Goal: Task Accomplishment & Management: Use online tool/utility

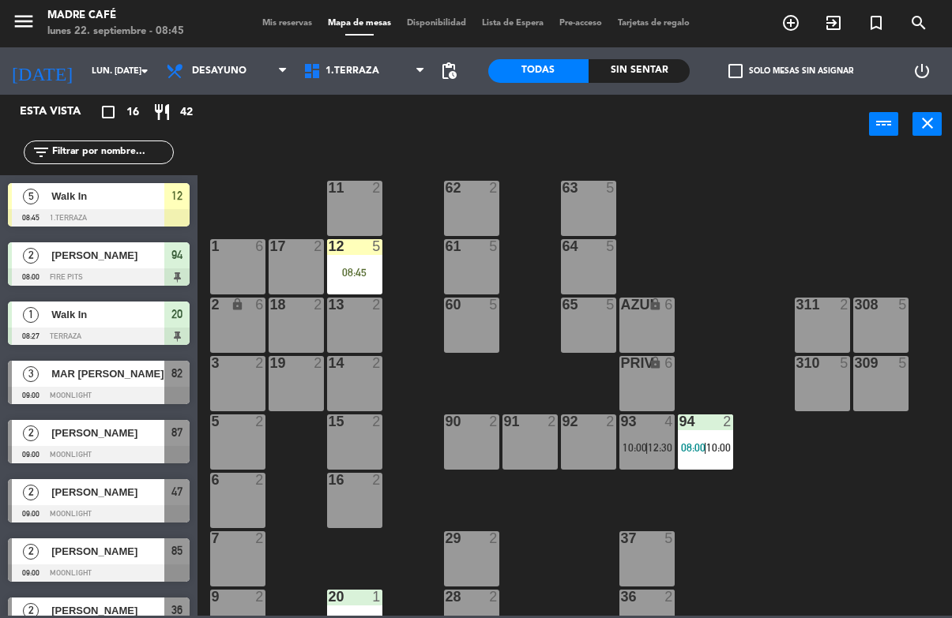
click at [359, 270] on div "08:45" at bounding box center [354, 272] width 55 height 11
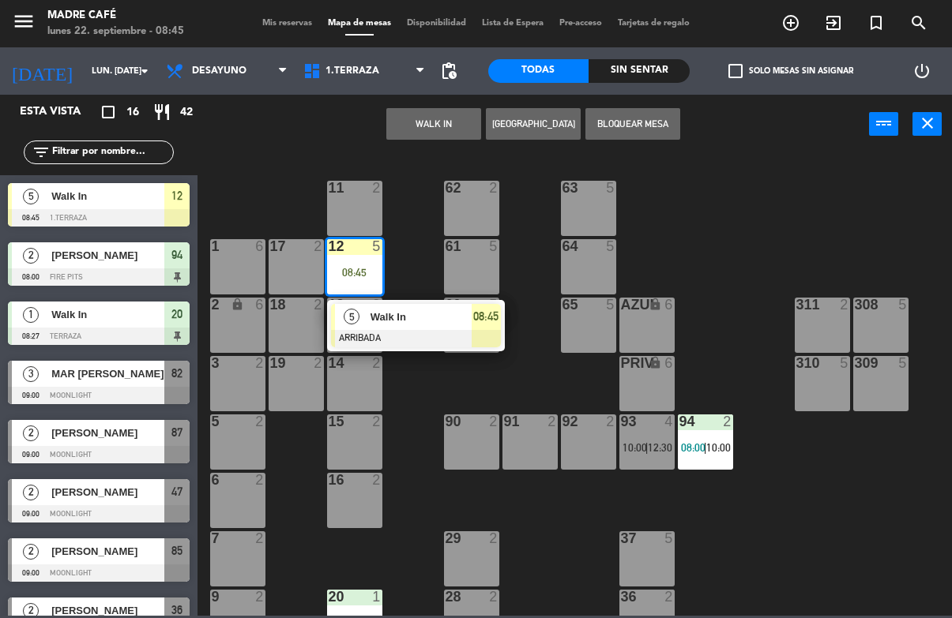
click at [486, 329] on div "08:45" at bounding box center [486, 317] width 29 height 26
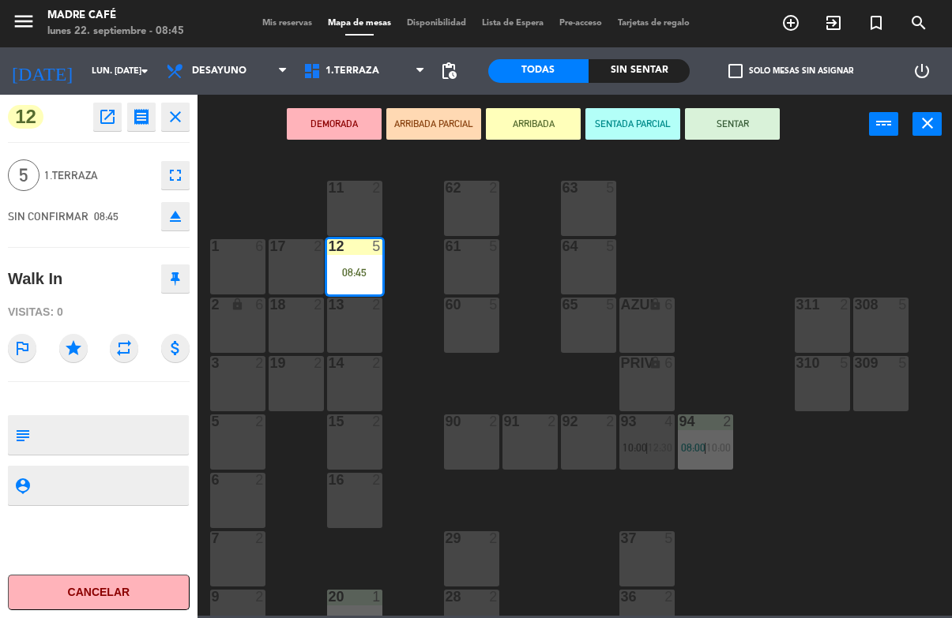
click at [739, 136] on button "SENTAR" at bounding box center [732, 124] width 95 height 32
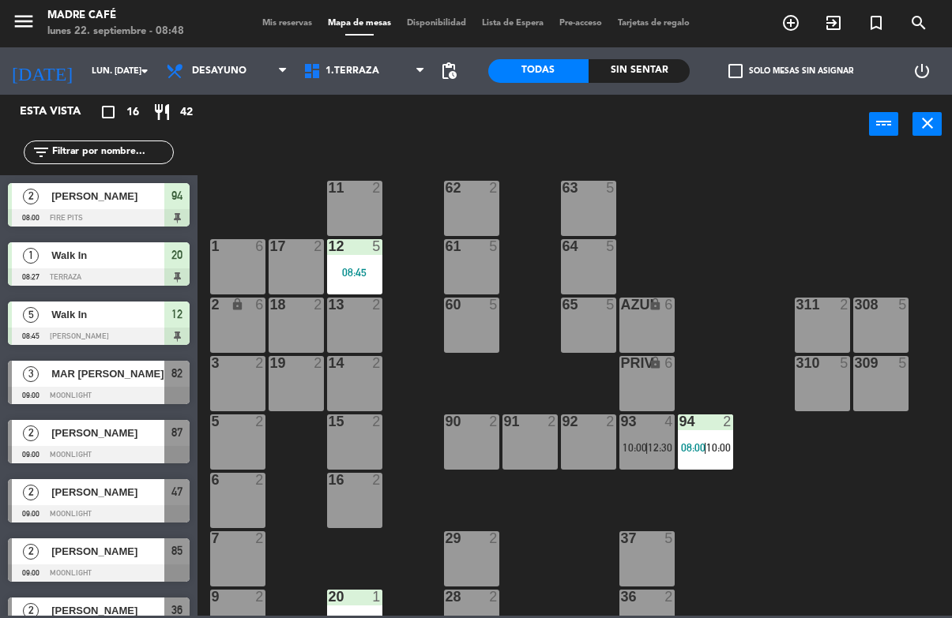
click at [136, 25] on div "lunes 22. septiembre - 08:48" at bounding box center [115, 32] width 137 height 16
click at [114, 66] on input "lun. [DATE]" at bounding box center [143, 71] width 118 height 26
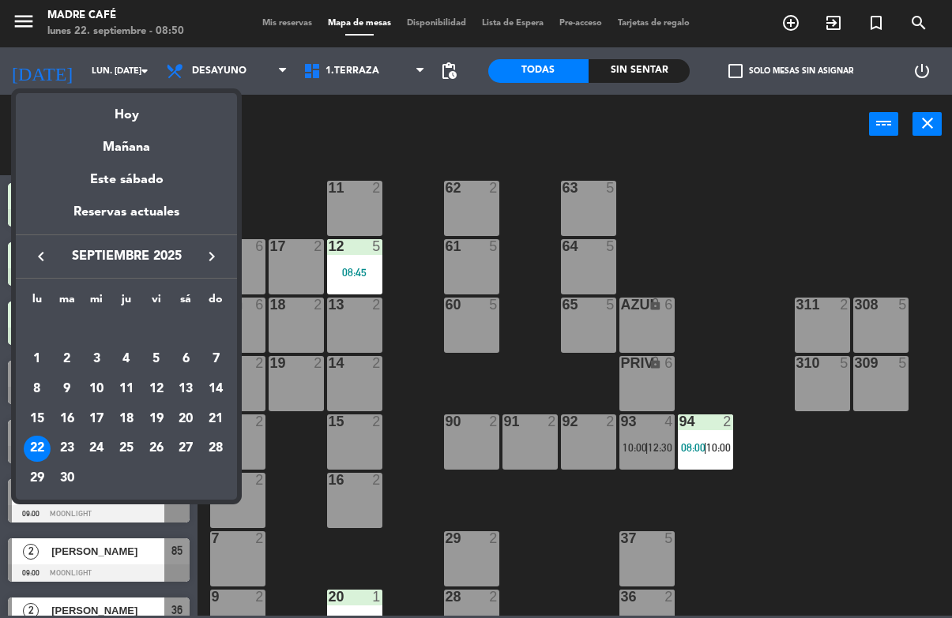
click at [137, 445] on div "25" at bounding box center [126, 449] width 27 height 27
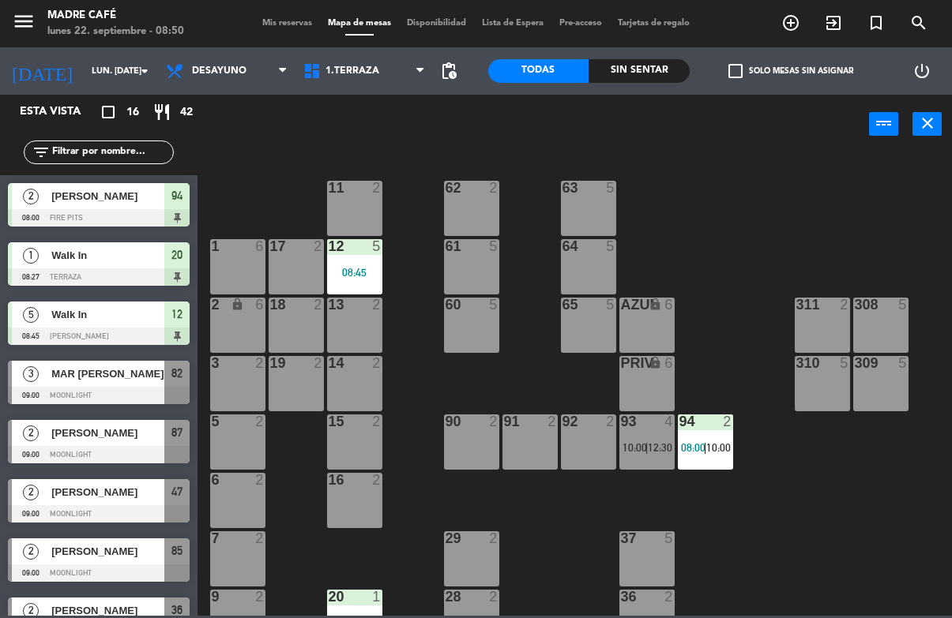
type input "[DEMOGRAPHIC_DATA] [DATE]"
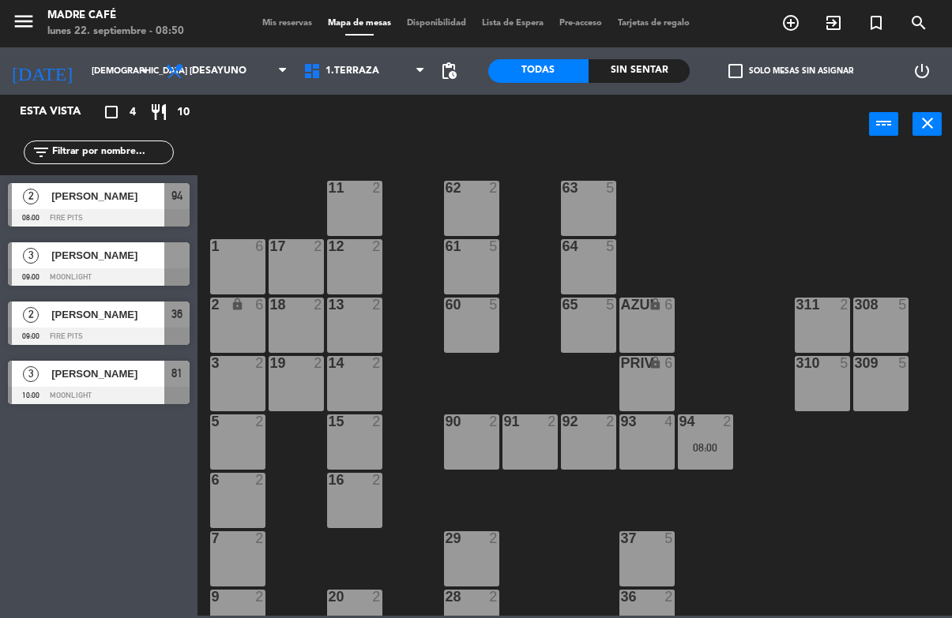
click at [240, 55] on span "Desayuno" at bounding box center [226, 71] width 137 height 35
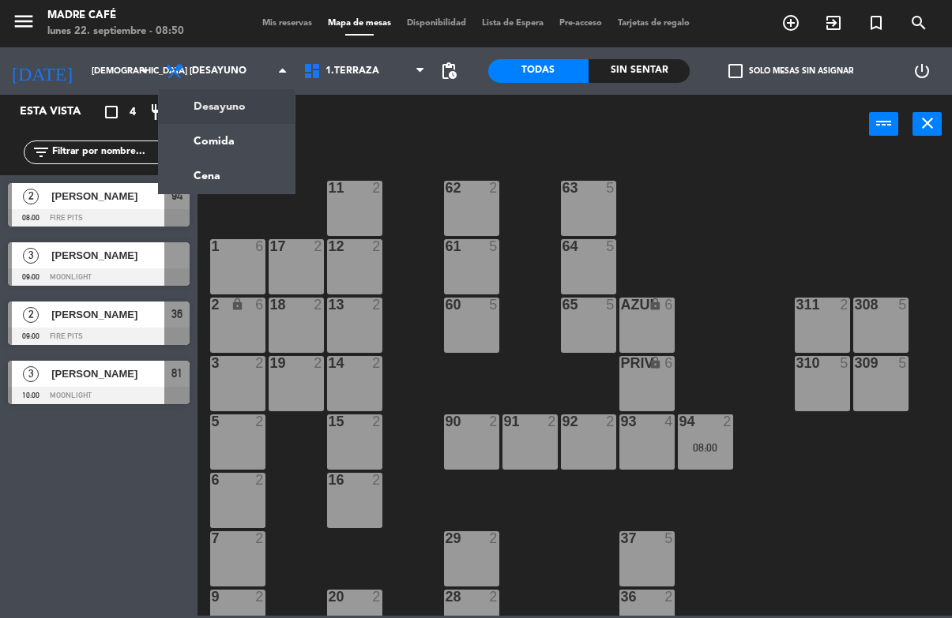
click at [229, 174] on ng-component "menu Madre Café lunes 22. septiembre - 08:50 Mis reservas Mapa de mesas Disponi…" at bounding box center [476, 308] width 952 height 616
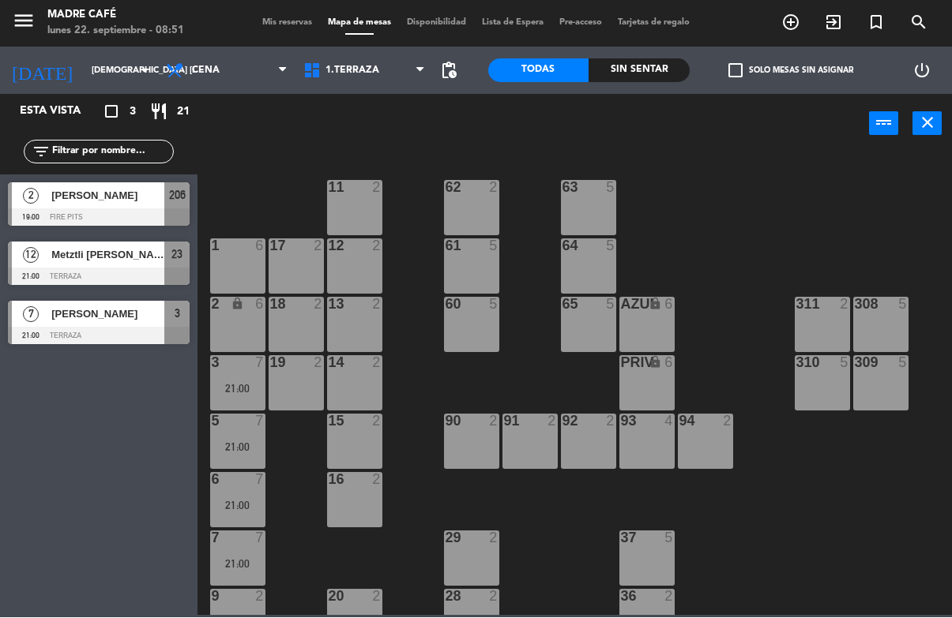
click at [92, 66] on input "[DEMOGRAPHIC_DATA] [DATE]" at bounding box center [143, 71] width 118 height 26
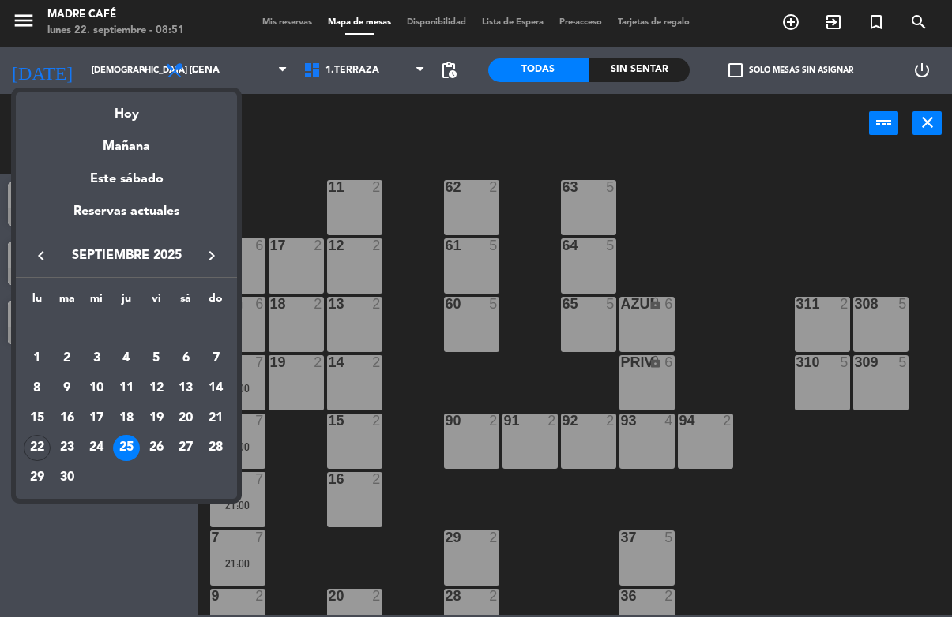
click at [28, 454] on div "22" at bounding box center [37, 449] width 27 height 27
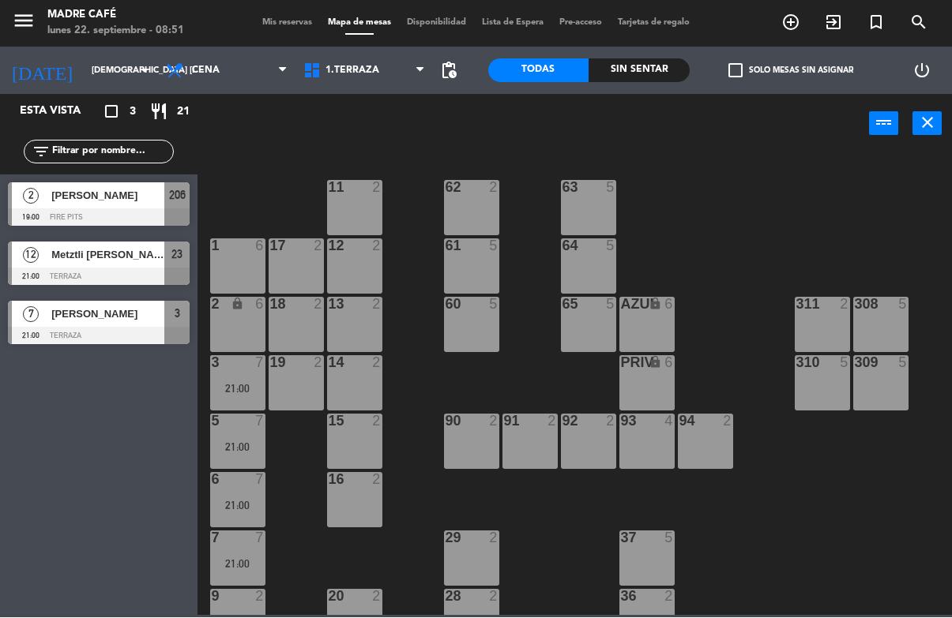
type input "lun. [DATE]"
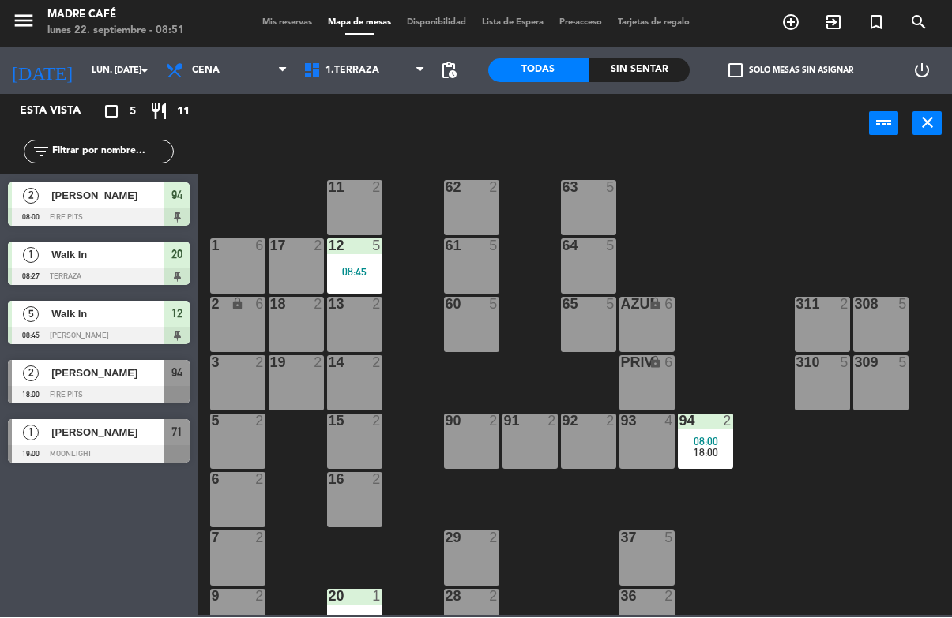
click at [223, 70] on span "Cena" at bounding box center [226, 71] width 137 height 35
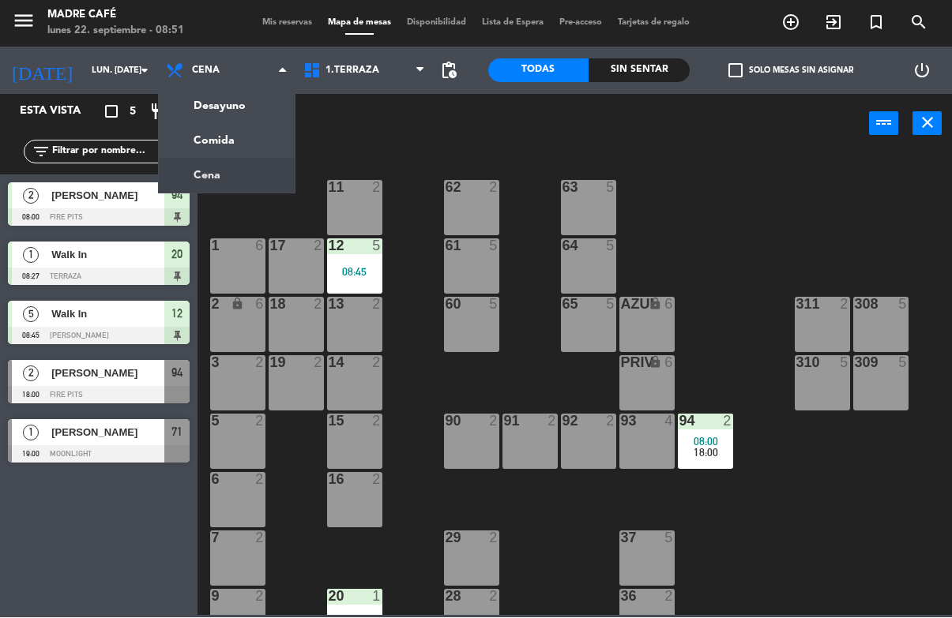
click at [248, 106] on ng-component "menu Madre Café lunes 22. septiembre - 08:51 Mis reservas Mapa de mesas Disponi…" at bounding box center [476, 308] width 952 height 616
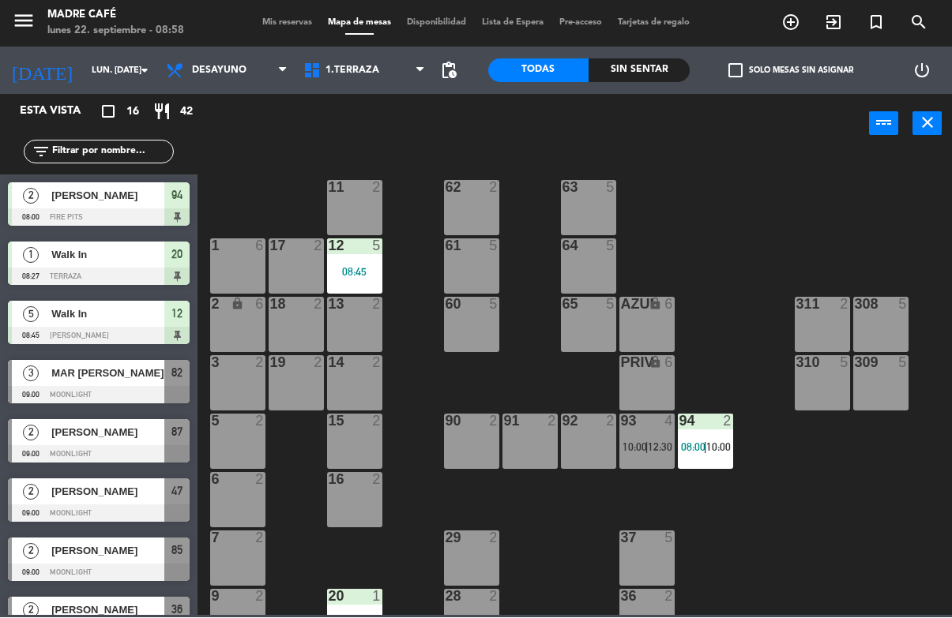
click at [833, 15] on icon "exit_to_app" at bounding box center [833, 22] width 19 height 19
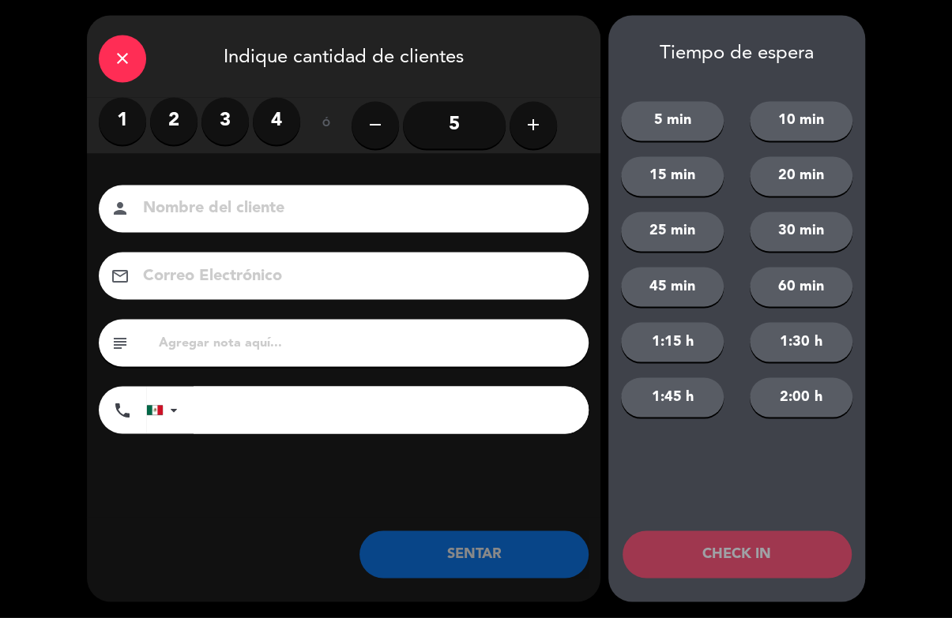
click at [171, 109] on label "2" at bounding box center [173, 121] width 47 height 47
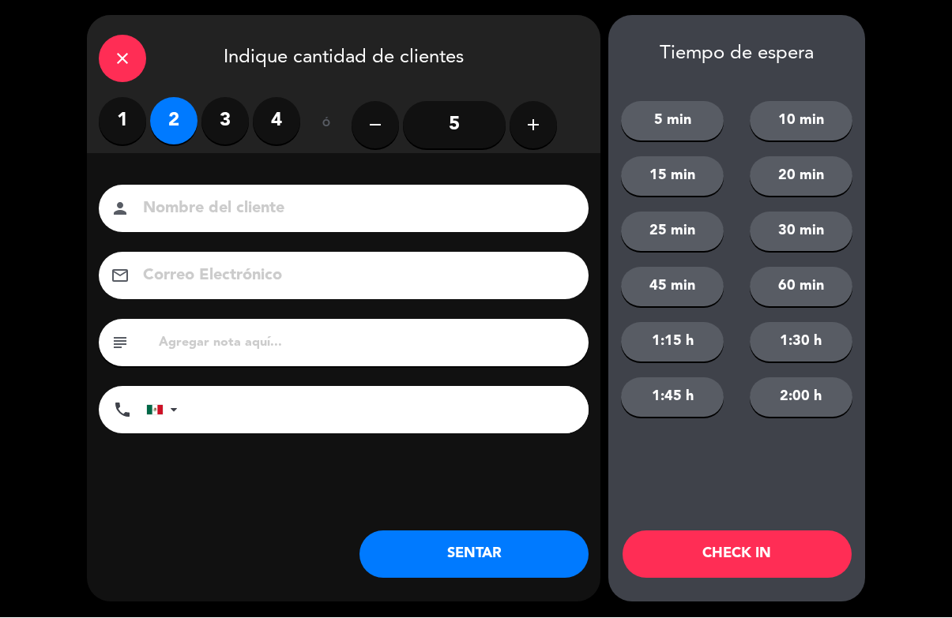
click at [784, 547] on button "CHECK IN" at bounding box center [736, 555] width 229 height 47
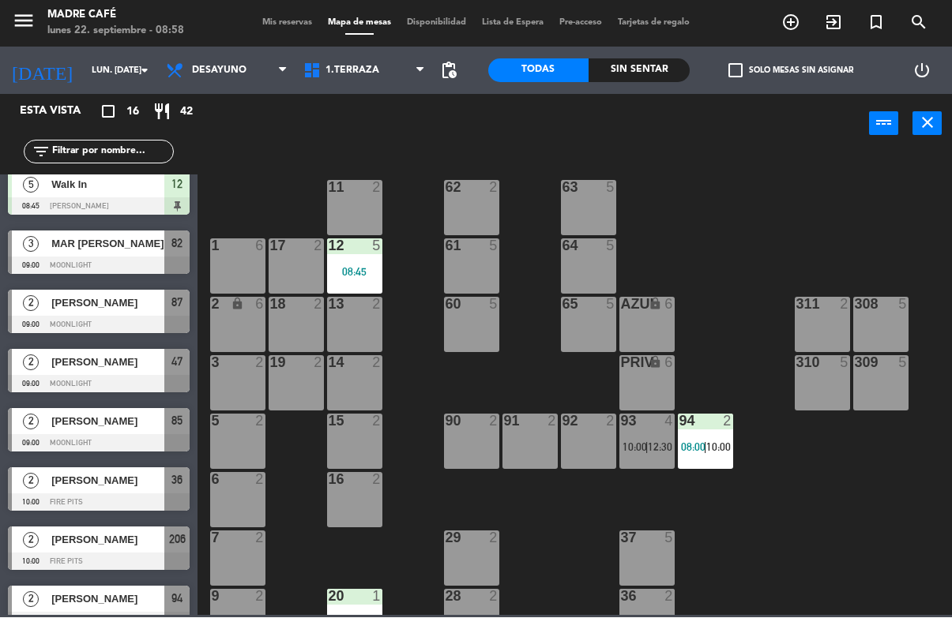
scroll to position [130, 0]
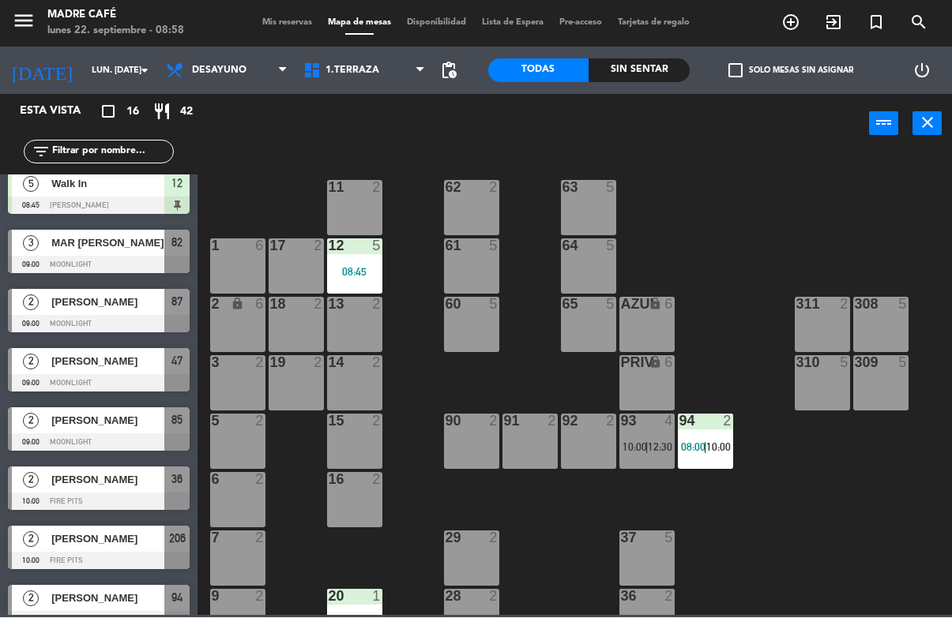
click at [64, 430] on div "[PERSON_NAME]" at bounding box center [107, 421] width 115 height 26
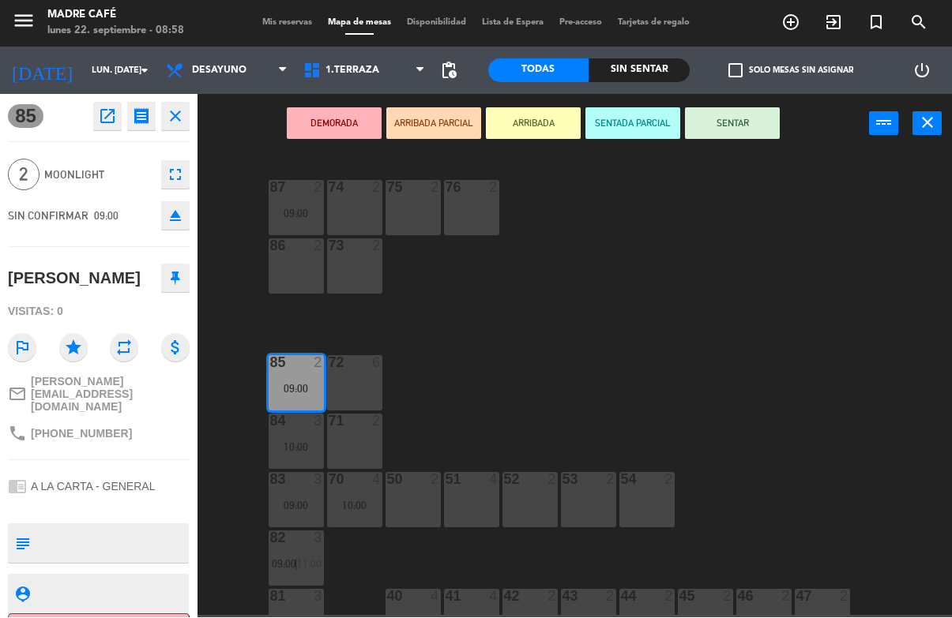
click at [746, 121] on button "SENTAR" at bounding box center [732, 124] width 95 height 32
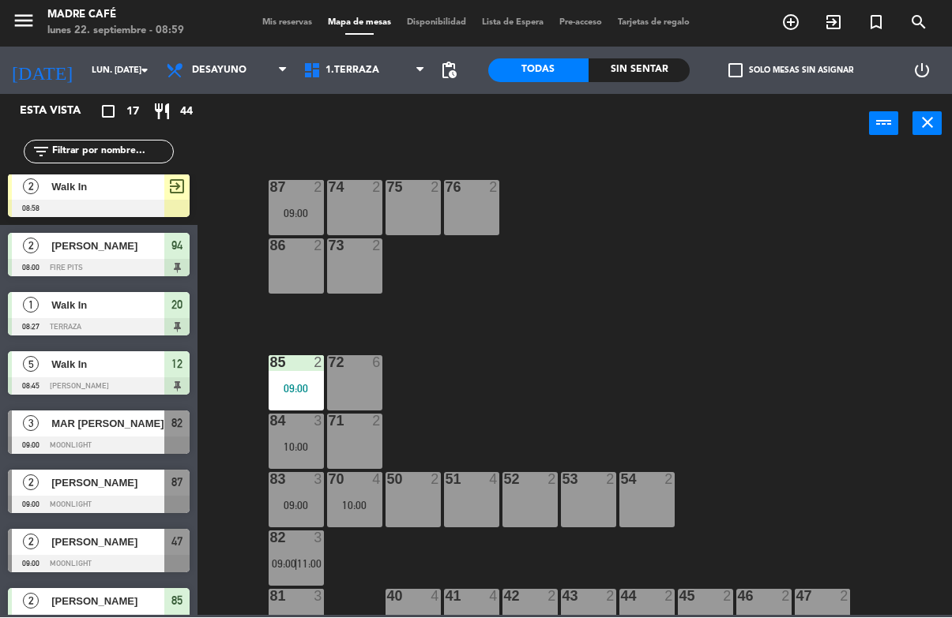
scroll to position [50, 0]
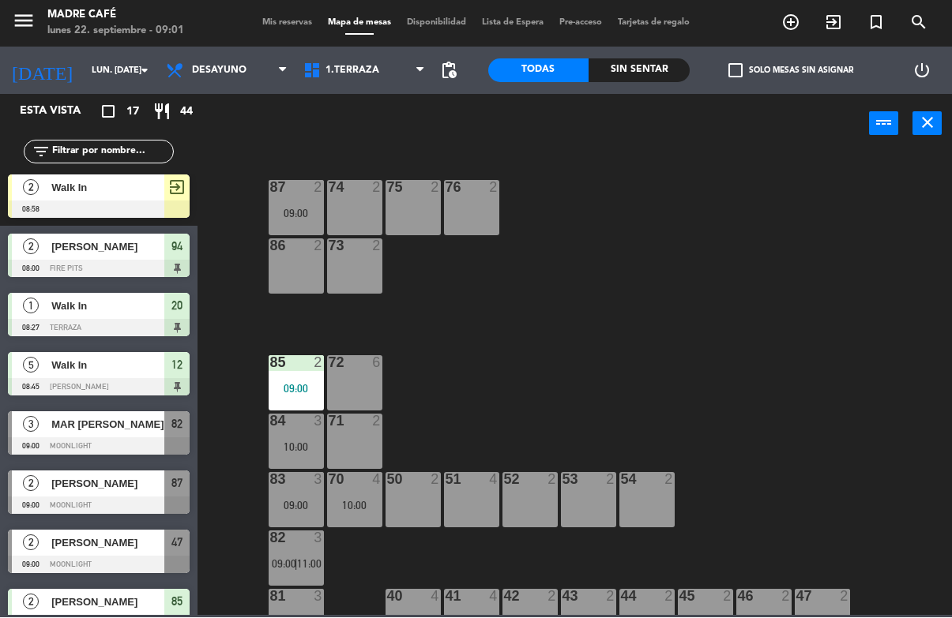
click at [815, 26] on span "exit_to_app" at bounding box center [833, 22] width 43 height 27
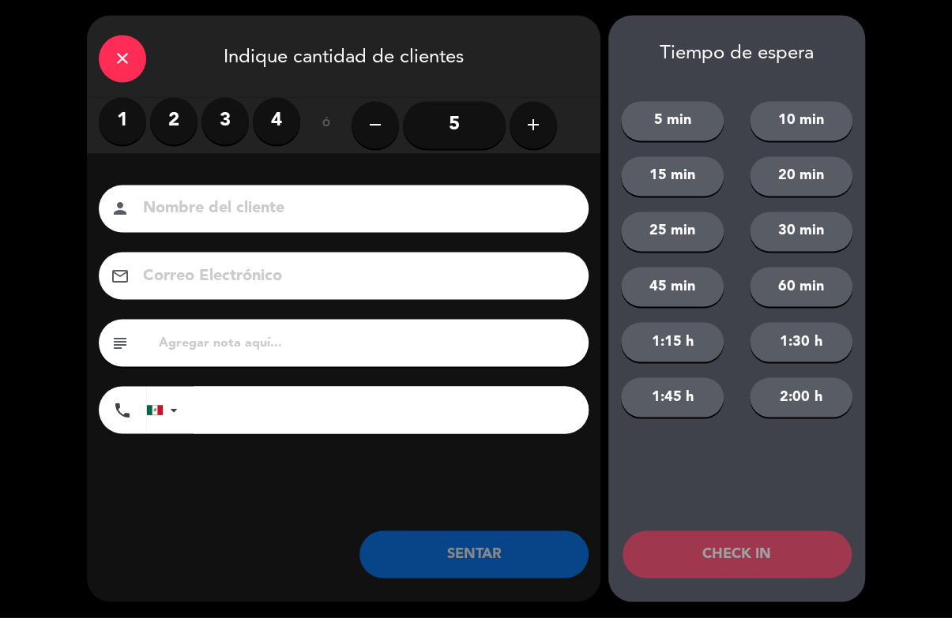
click at [291, 129] on label "4" at bounding box center [276, 121] width 47 height 47
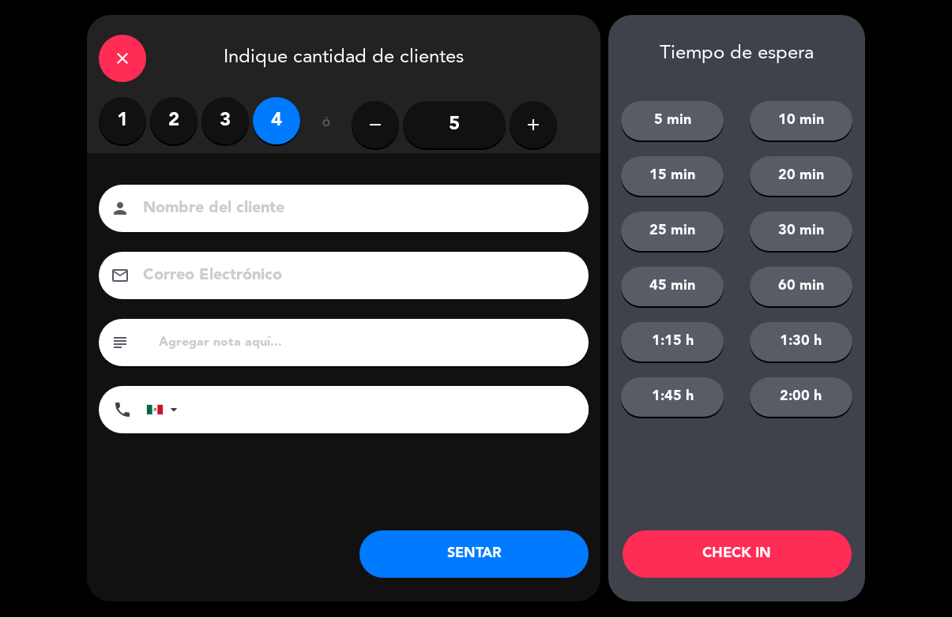
click at [771, 554] on button "CHECK IN" at bounding box center [736, 555] width 229 height 47
